Goal: Transaction & Acquisition: Book appointment/travel/reservation

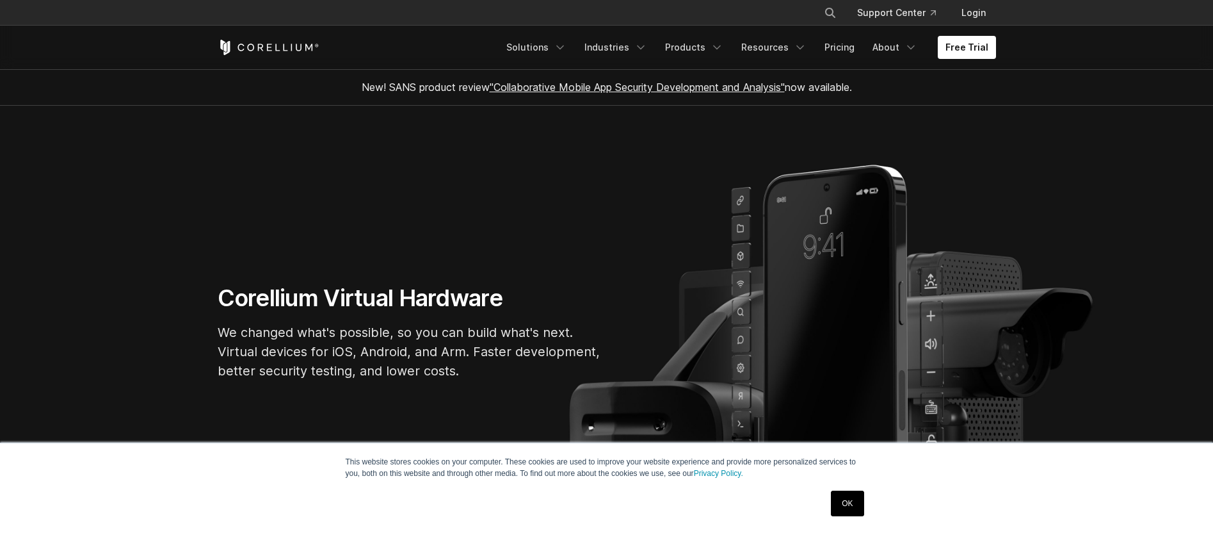
click at [974, 34] on div "Free Trial Solutions IoT" at bounding box center [607, 48] width 778 height 44
click at [969, 42] on link "Free Trial" at bounding box center [967, 47] width 58 height 23
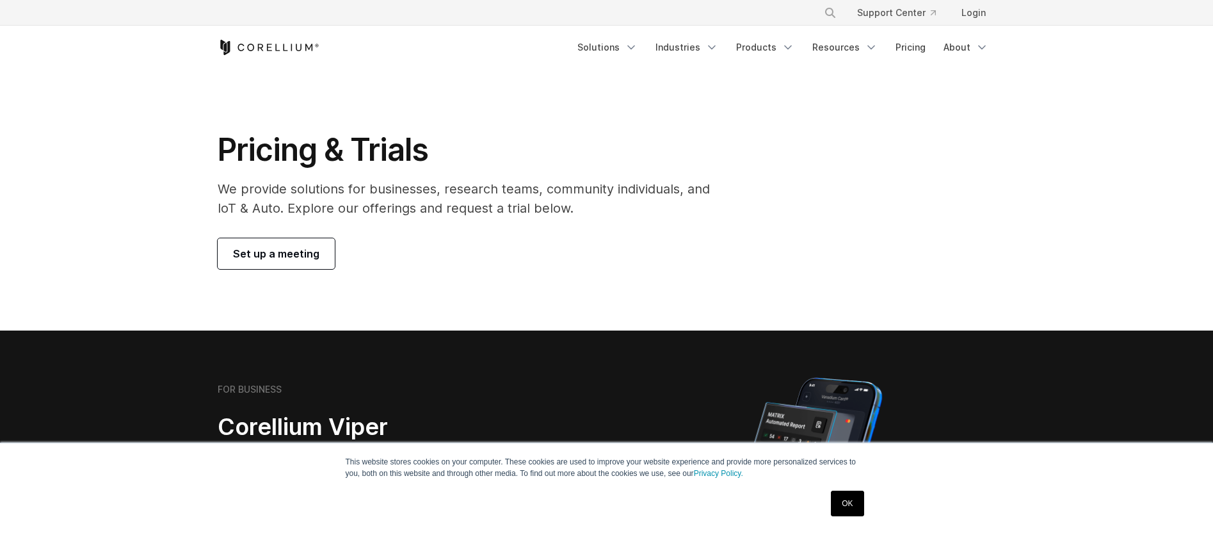
click at [841, 506] on link "OK" at bounding box center [847, 503] width 33 height 26
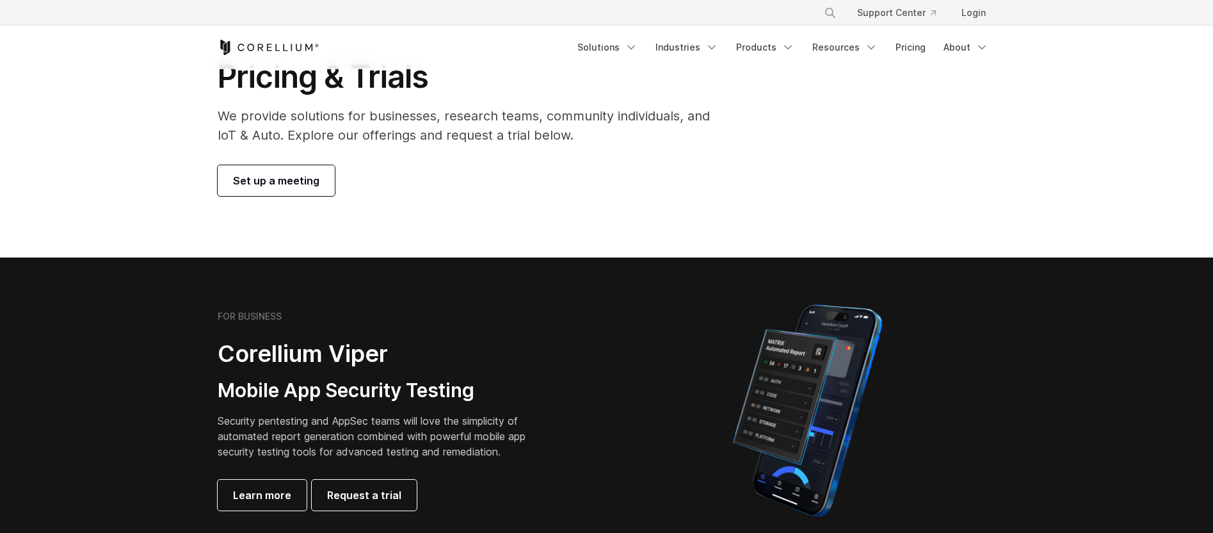
scroll to position [77, 0]
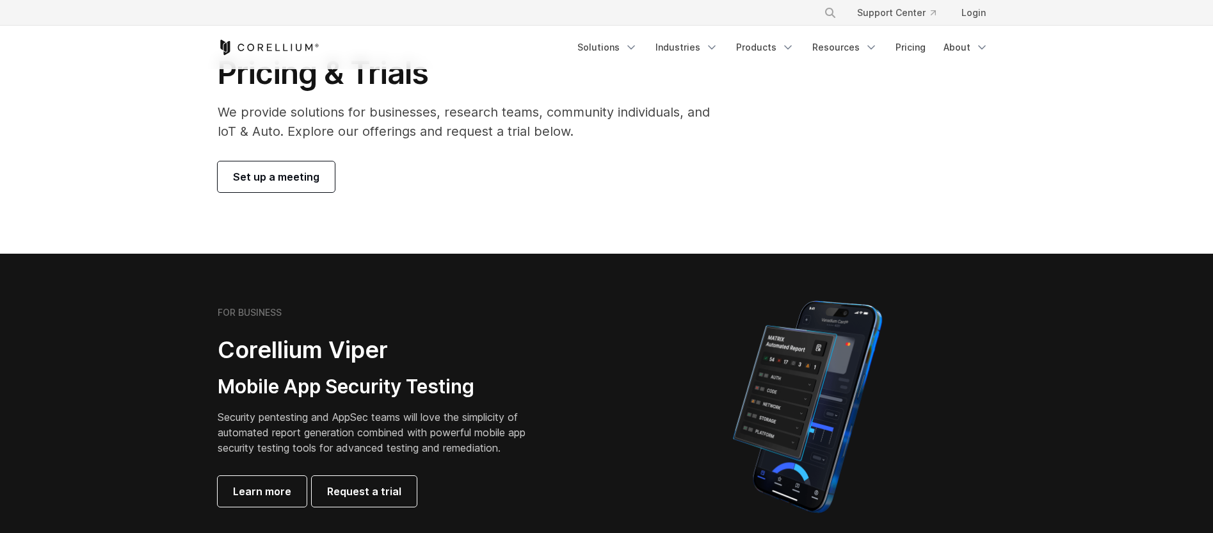
click at [290, 180] on span "Set up a meeting" at bounding box center [276, 176] width 86 height 15
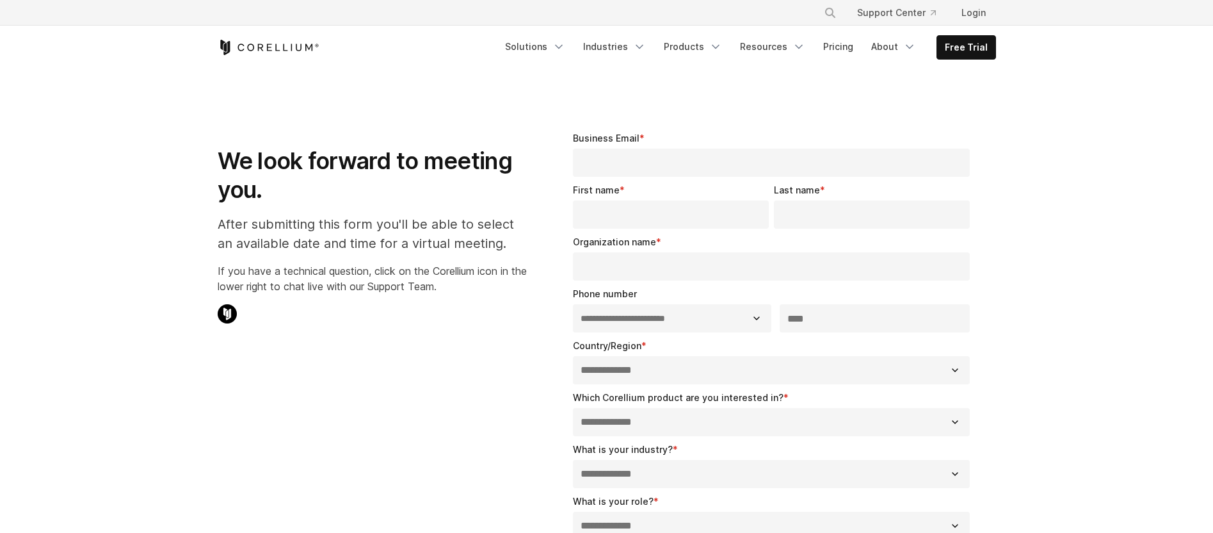
select select "**"
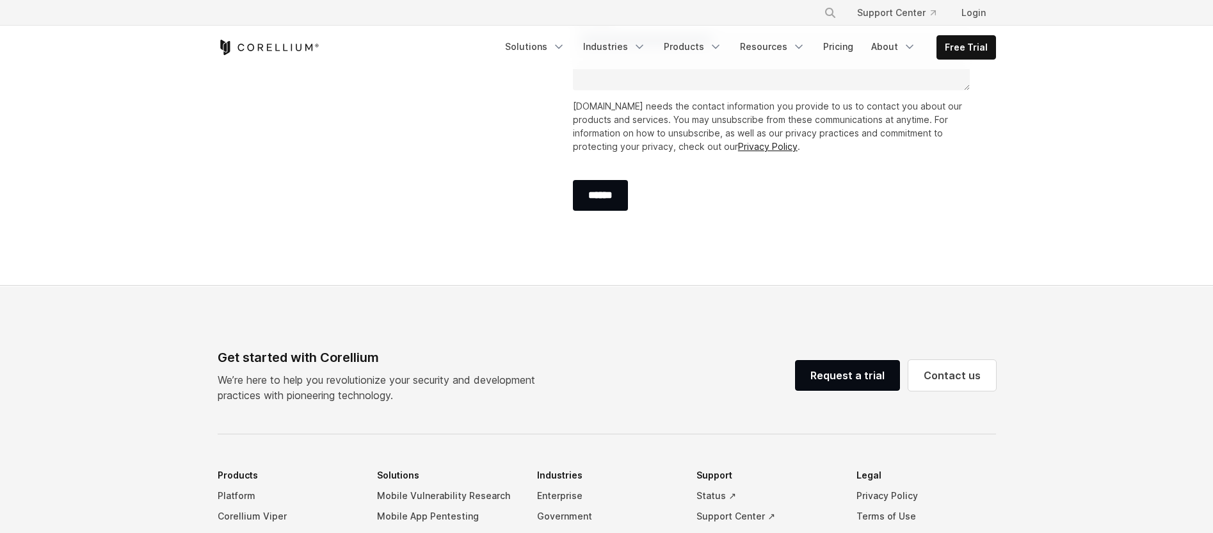
scroll to position [538, 0]
click at [825, 377] on link "Request a trial" at bounding box center [847, 374] width 105 height 31
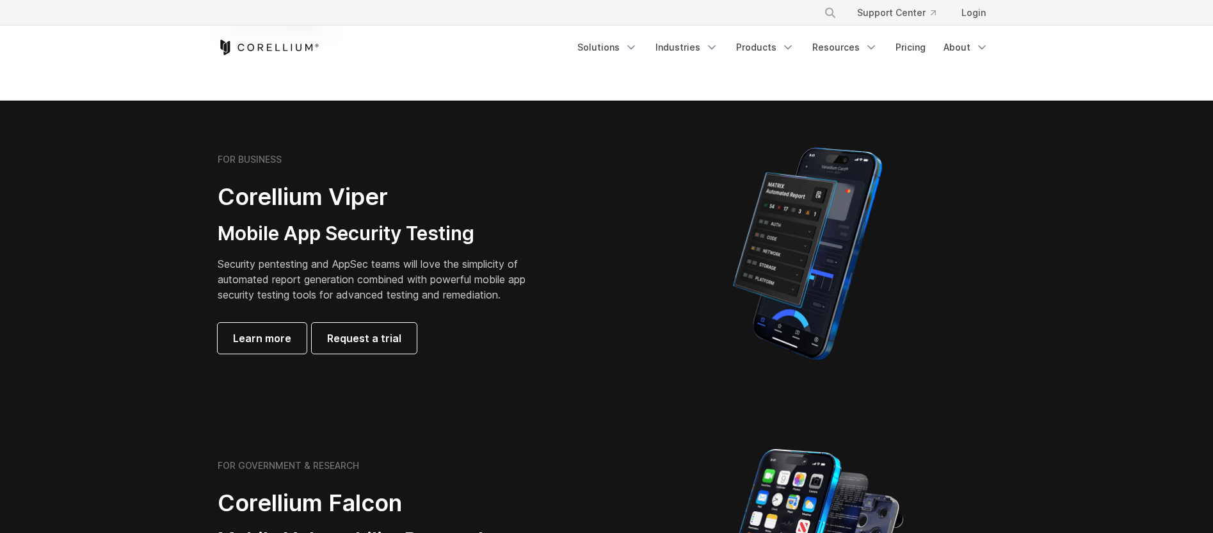
scroll to position [230, 0]
click at [285, 349] on link "Learn more" at bounding box center [262, 337] width 89 height 31
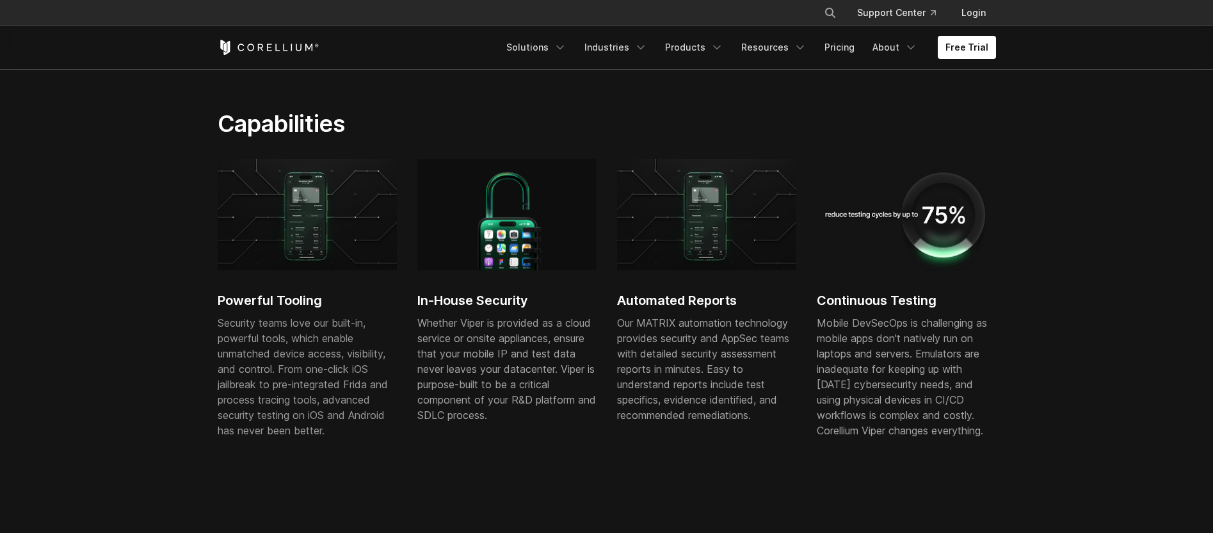
scroll to position [691, 0]
click at [680, 298] on h2 "Automated Reports" at bounding box center [706, 297] width 179 height 19
click at [881, 301] on h2 "Continuous Testing" at bounding box center [906, 297] width 179 height 19
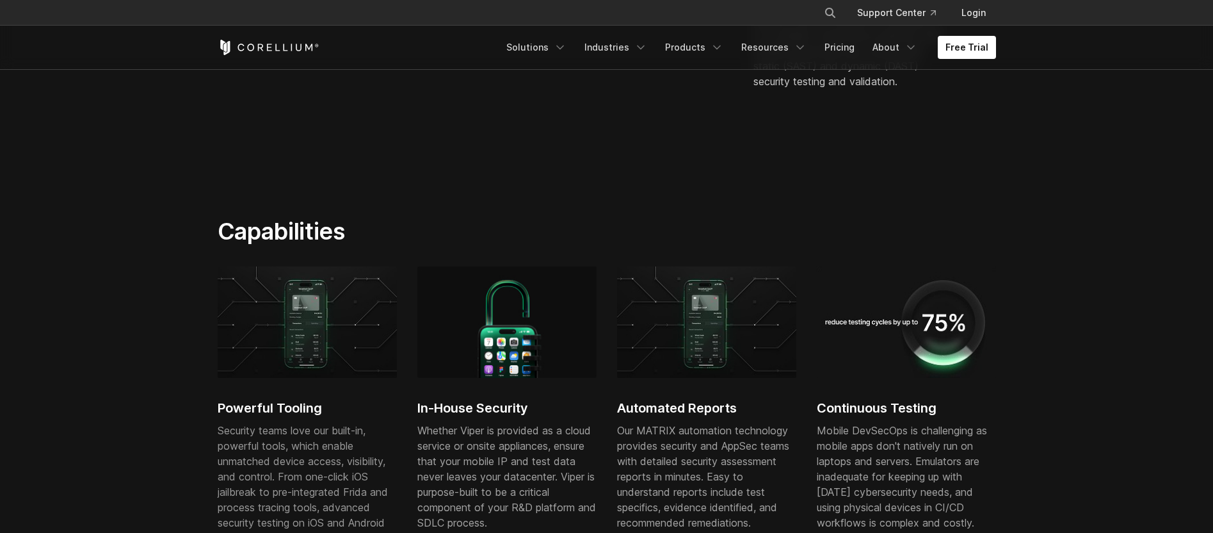
scroll to position [384, 0]
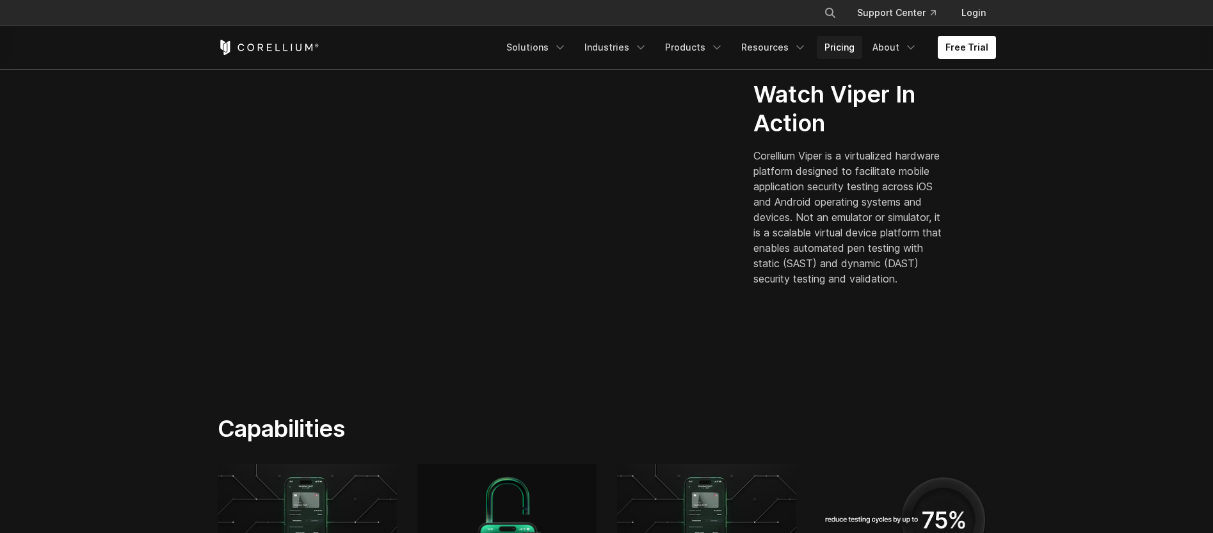
click at [847, 50] on link "Pricing" at bounding box center [839, 47] width 45 height 23
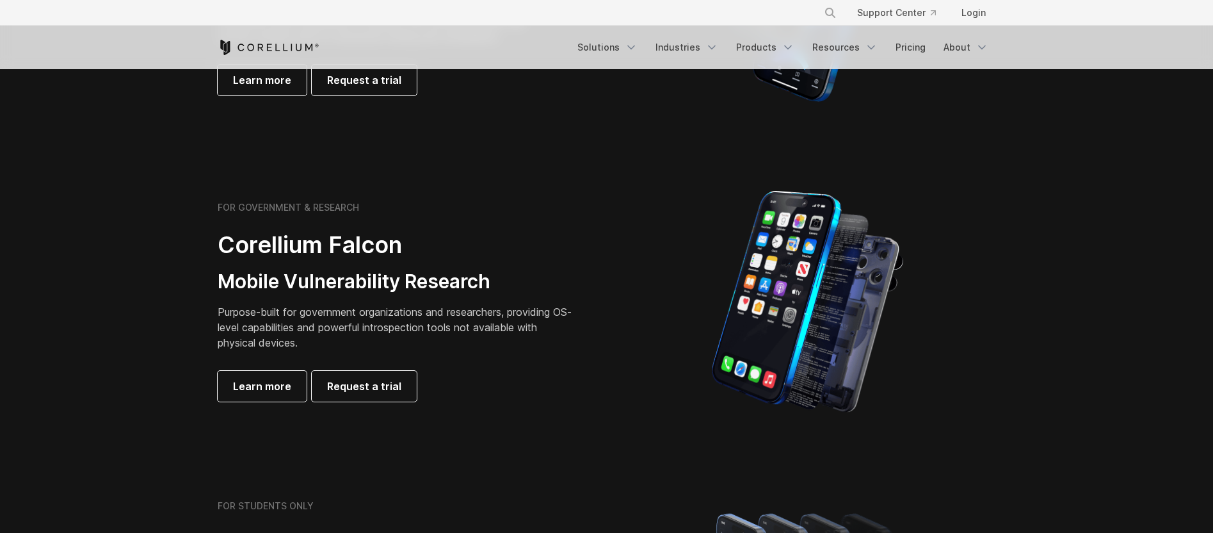
scroll to position [461, 0]
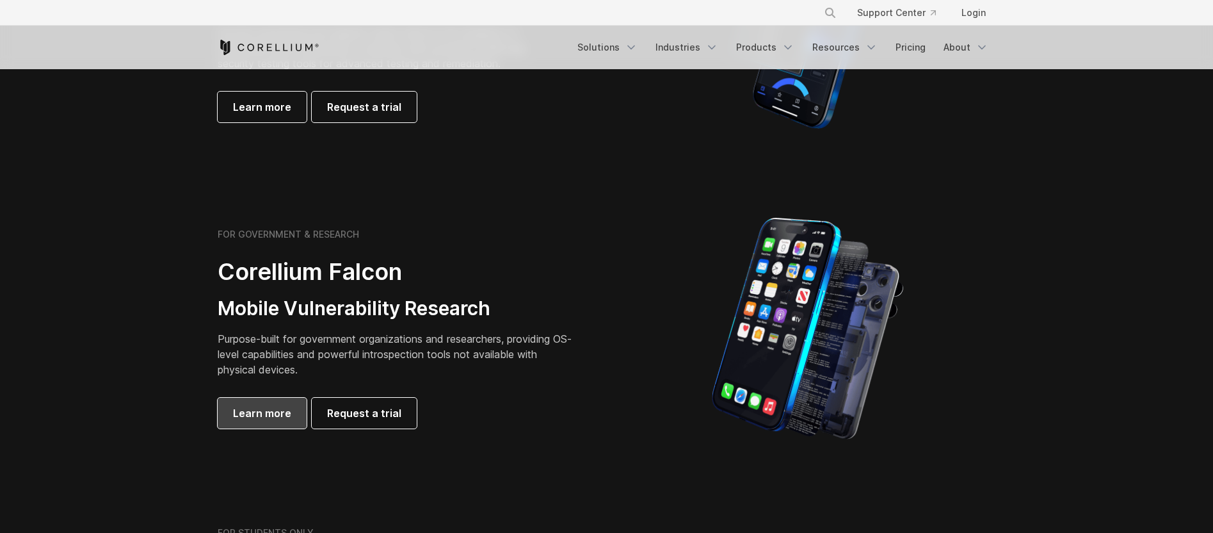
click at [275, 417] on span "Learn more" at bounding box center [262, 412] width 58 height 15
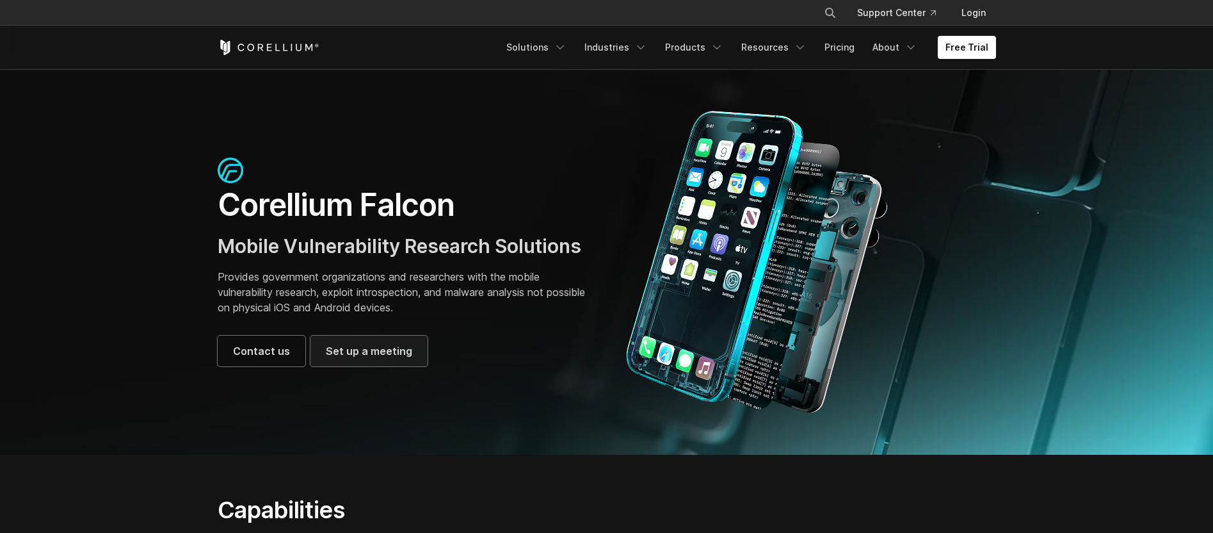
click at [386, 342] on link "Set up a meeting" at bounding box center [368, 350] width 117 height 31
